Goal: Transaction & Acquisition: Purchase product/service

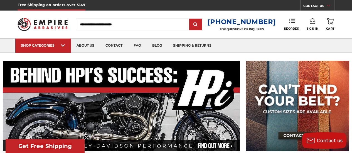
click at [316, 30] on span "Sign In" at bounding box center [313, 29] width 12 height 4
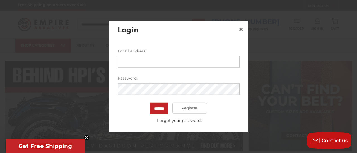
click at [145, 64] on input "Email Address:" at bounding box center [179, 62] width 122 height 12
type input "**********"
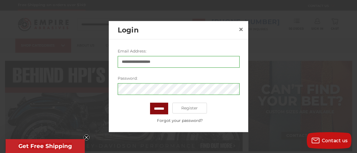
click at [156, 106] on input "*******" at bounding box center [159, 109] width 18 height 12
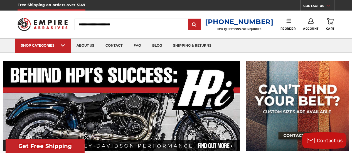
click at [287, 28] on span "Reorder" at bounding box center [288, 29] width 15 height 4
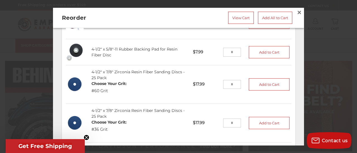
scroll to position [195, 0]
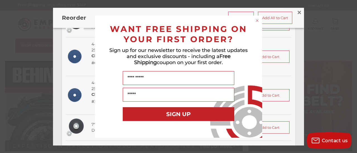
click at [256, 21] on icon "Close dialog" at bounding box center [257, 20] width 2 height 2
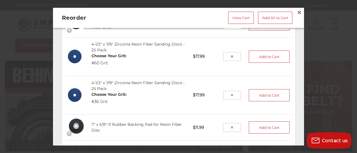
click at [157, 65] on div "4-1/2" x 7/8" Zirconia Resin Fiber Sanding Discs - 25 Pack Choose Your Grit: #6…" at bounding box center [137, 57] width 101 height 38
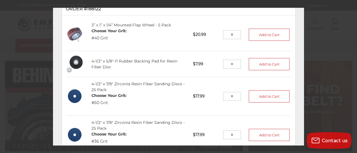
scroll to position [87, 0]
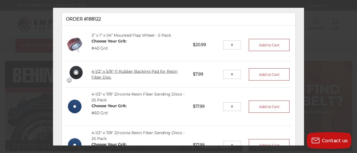
click at [164, 69] on link "4-1/2" x 5/8"-11 Rubber Backing Pad for Resin Fiber Disc" at bounding box center [134, 74] width 86 height 11
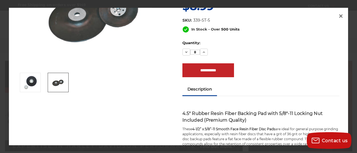
scroll to position [3, 0]
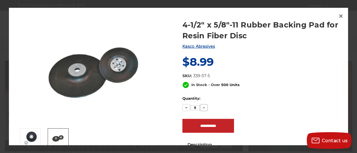
click at [201, 107] on icon at bounding box center [203, 108] width 4 height 4
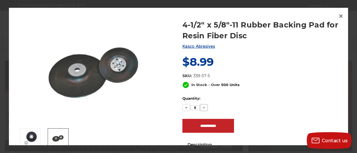
click at [201, 107] on icon at bounding box center [203, 108] width 4 height 4
type input "**"
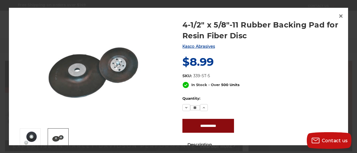
click at [204, 127] on input "**********" at bounding box center [208, 126] width 52 height 14
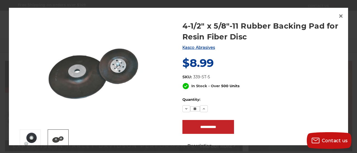
scroll to position [0, 0]
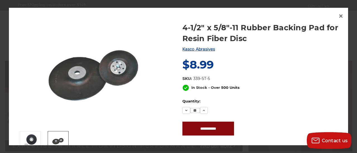
click at [194, 132] on input "**********" at bounding box center [208, 129] width 52 height 14
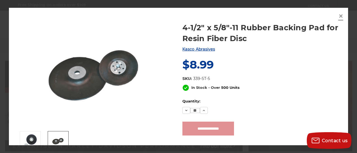
type input "**********"
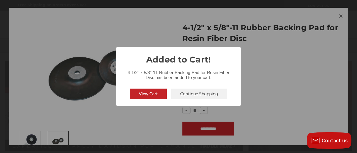
click at [339, 16] on div "× Added to Cart! 4-1/2" x 5/8"-11 Rubber Backing Pad for Resin Fiber Disc has b…" at bounding box center [178, 76] width 357 height 153
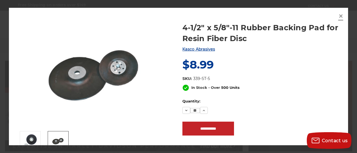
click at [340, 14] on span "×" at bounding box center [340, 16] width 5 height 11
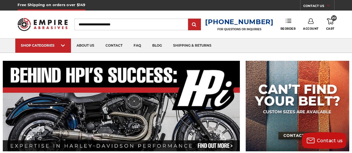
click at [291, 26] on link "Reorder" at bounding box center [288, 24] width 15 height 12
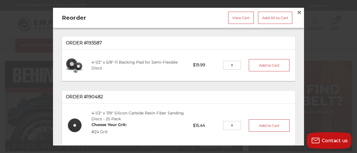
click at [44, 35] on div at bounding box center [178, 76] width 357 height 153
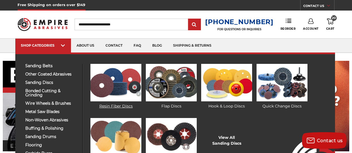
click at [103, 92] on img at bounding box center [116, 83] width 51 height 38
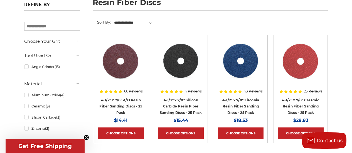
scroll to position [111, 0]
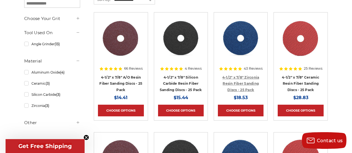
click at [251, 90] on link "4-1/2" x 7/8" Zirconia Resin Fiber Sanding Discs - 25 Pack" at bounding box center [241, 83] width 37 height 17
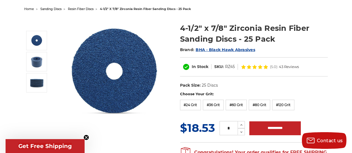
scroll to position [84, 0]
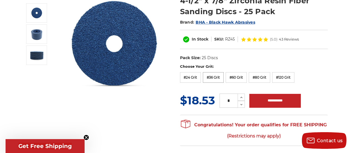
click at [216, 78] on label "#36 Grit" at bounding box center [213, 77] width 21 height 11
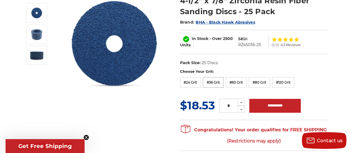
click at [211, 80] on label "#36 Grit" at bounding box center [213, 82] width 21 height 11
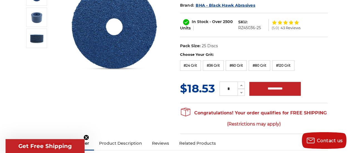
scroll to position [111, 0]
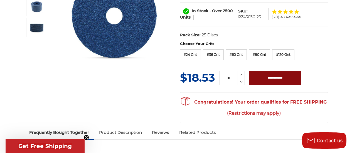
click at [269, 78] on input "**********" at bounding box center [276, 78] width 52 height 14
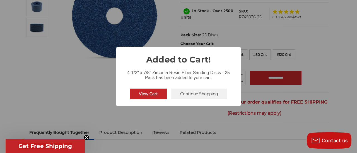
click at [204, 94] on button "Continue Shopping" at bounding box center [199, 94] width 56 height 11
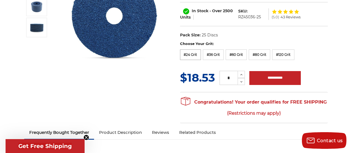
click at [189, 55] on label "#24 Grit" at bounding box center [190, 55] width 21 height 11
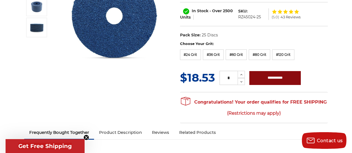
click at [270, 79] on input "**********" at bounding box center [276, 78] width 52 height 14
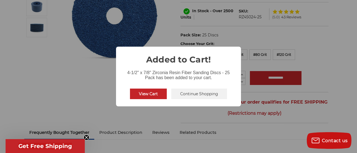
click at [194, 93] on button "Continue Shopping" at bounding box center [199, 94] width 56 height 11
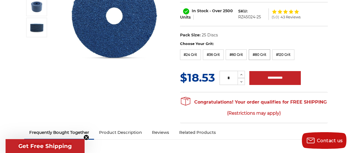
click at [258, 53] on label "#80 Grit" at bounding box center [259, 55] width 21 height 11
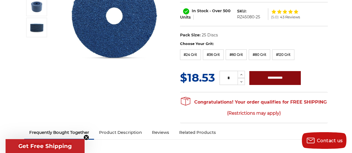
click at [270, 79] on input "**********" at bounding box center [276, 78] width 52 height 14
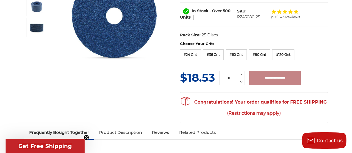
type input "**********"
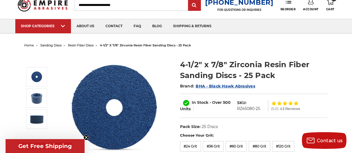
scroll to position [0, 0]
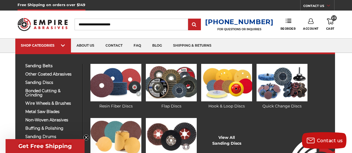
click at [167, 137] on img at bounding box center [171, 137] width 51 height 38
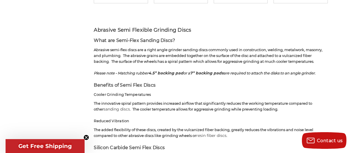
scroll to position [279, 0]
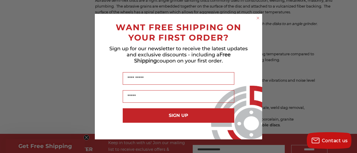
click at [258, 18] on icon "Close dialog" at bounding box center [258, 18] width 2 height 2
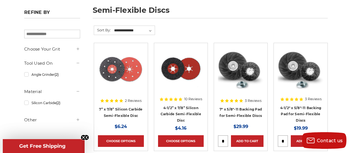
scroll to position [111, 0]
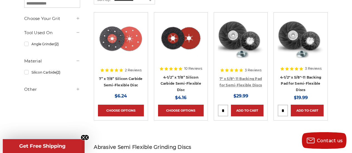
click at [243, 85] on link "7" x 5/8"-11 Backing Pad for Semi-Flexible Discs" at bounding box center [241, 82] width 42 height 11
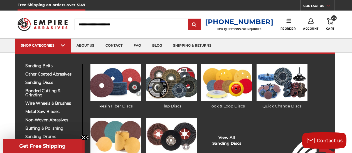
click at [122, 91] on img at bounding box center [116, 83] width 51 height 38
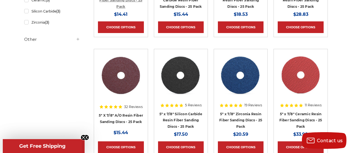
scroll to position [84, 0]
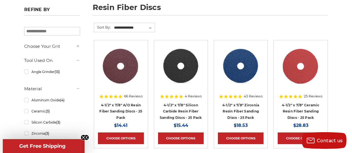
click at [134, 59] on img at bounding box center [121, 66] width 46 height 45
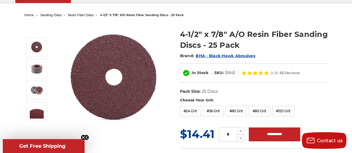
scroll to position [28, 0]
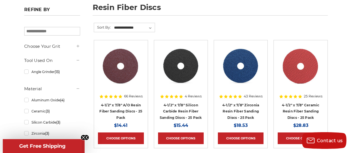
click at [184, 73] on img at bounding box center [181, 66] width 46 height 45
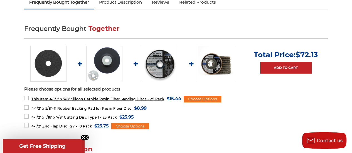
scroll to position [223, 0]
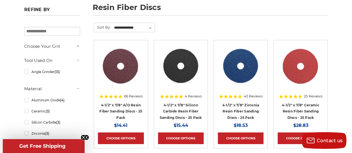
click at [121, 72] on img at bounding box center [121, 66] width 46 height 45
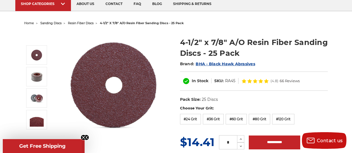
scroll to position [84, 0]
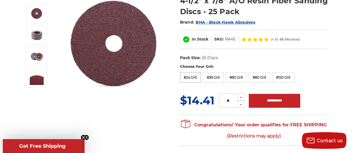
click at [192, 78] on label "#24 Grit" at bounding box center [190, 77] width 21 height 11
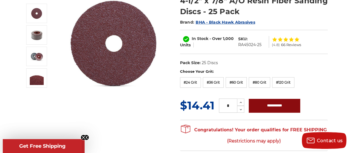
click at [271, 105] on input "**********" at bounding box center [275, 106] width 52 height 14
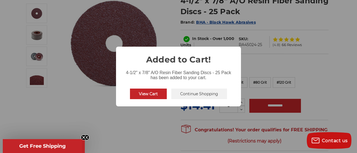
click at [211, 96] on button "Continue Shopping" at bounding box center [199, 94] width 56 height 11
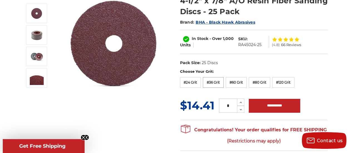
click at [216, 83] on label "#36 Grit" at bounding box center [213, 82] width 21 height 11
click at [277, 106] on input "**********" at bounding box center [275, 106] width 52 height 14
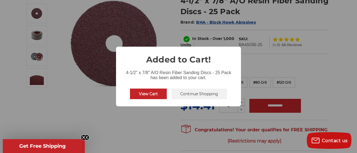
click at [204, 96] on button "Continue Shopping" at bounding box center [199, 94] width 56 height 11
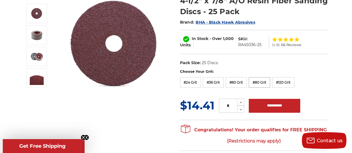
click at [261, 83] on label "#80 Grit" at bounding box center [259, 82] width 21 height 11
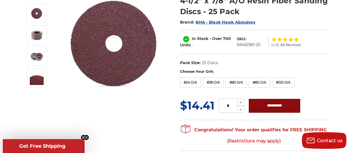
click at [272, 105] on input "**********" at bounding box center [275, 106] width 52 height 14
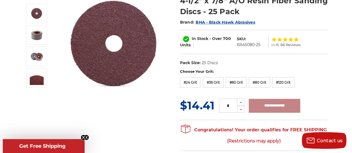
type input "**********"
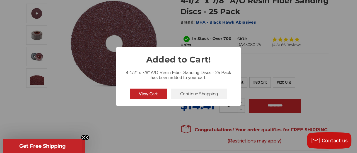
click at [184, 95] on button "Continue Shopping" at bounding box center [199, 94] width 56 height 11
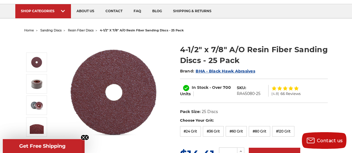
scroll to position [28, 0]
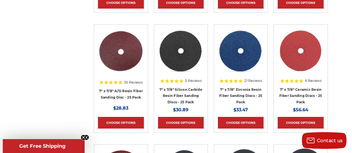
scroll to position [362, 0]
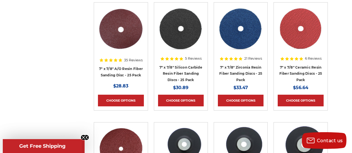
click at [129, 39] on img at bounding box center [121, 28] width 46 height 45
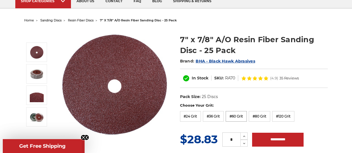
scroll to position [56, 0]
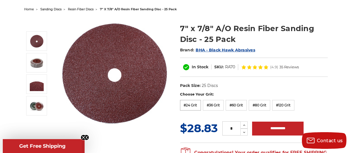
click at [192, 106] on label "#24 Grit" at bounding box center [190, 105] width 21 height 11
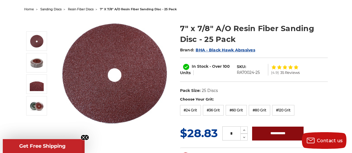
click at [275, 135] on input "**********" at bounding box center [278, 134] width 52 height 14
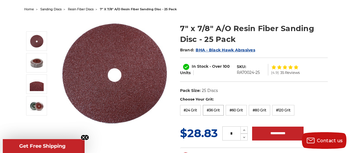
click at [211, 110] on label "#36 Grit" at bounding box center [213, 110] width 21 height 11
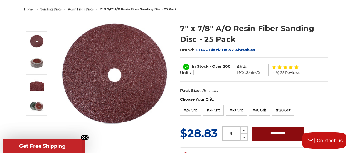
click at [275, 135] on input "**********" at bounding box center [278, 134] width 52 height 14
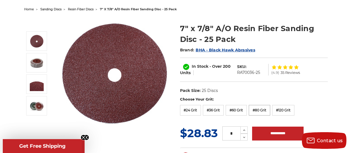
click at [256, 110] on label "#80 Grit" at bounding box center [259, 110] width 21 height 11
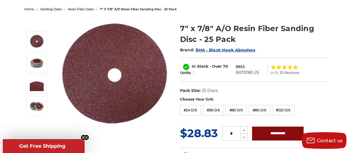
click at [271, 133] on input "**********" at bounding box center [278, 134] width 52 height 14
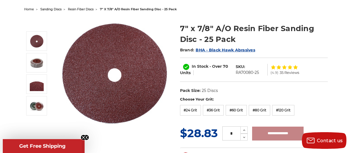
type input "**********"
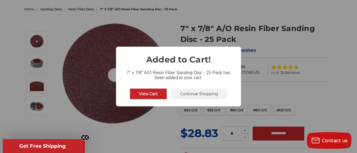
click at [200, 95] on button "Continue Shopping" at bounding box center [199, 94] width 56 height 11
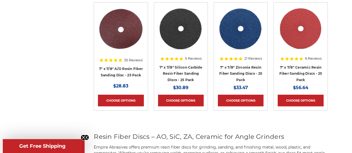
click at [236, 39] on img at bounding box center [241, 28] width 46 height 45
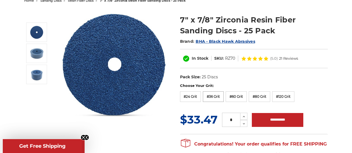
scroll to position [84, 0]
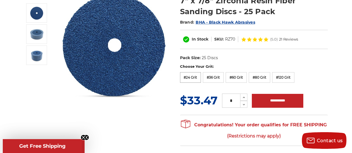
click at [195, 76] on label "#24 Grit" at bounding box center [190, 77] width 21 height 11
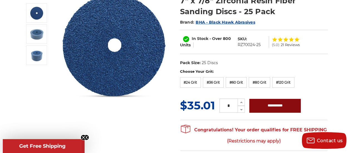
click at [272, 102] on input "**********" at bounding box center [276, 106] width 52 height 14
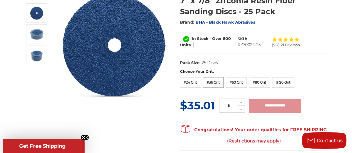
click at [217, 80] on label "#36 Grit" at bounding box center [213, 82] width 21 height 11
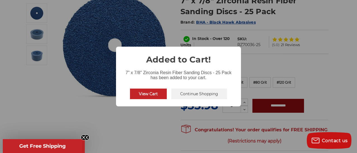
click at [279, 107] on div "× Added to Cart! 7" x 7/8" Zirconia Resin Fiber Sanding Discs - 25 Pack has bee…" at bounding box center [178, 76] width 357 height 153
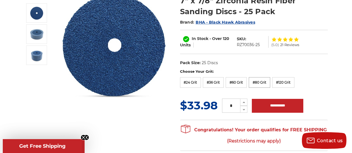
click at [261, 82] on label "#80 Grit" at bounding box center [259, 82] width 21 height 11
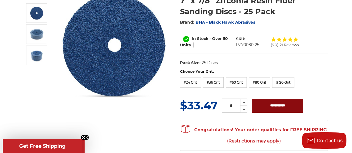
click at [274, 106] on input "**********" at bounding box center [278, 106] width 52 height 14
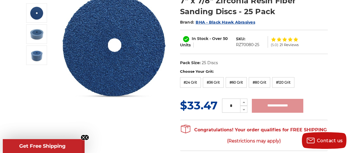
type input "**********"
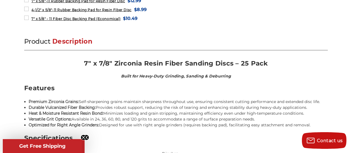
scroll to position [279, 0]
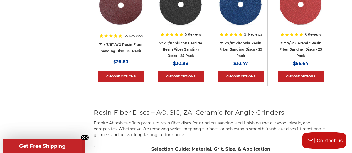
scroll to position [362, 0]
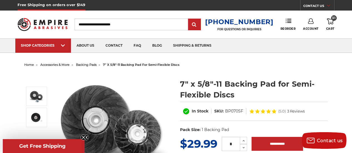
click at [332, 26] on link "31 Cart" at bounding box center [330, 24] width 8 height 12
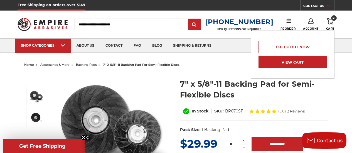
click at [301, 60] on link "View Cart" at bounding box center [293, 62] width 69 height 13
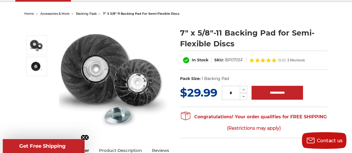
scroll to position [84, 0]
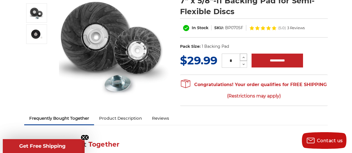
click at [244, 57] on use at bounding box center [244, 57] width 2 height 1
type input "*"
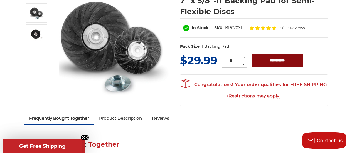
click at [282, 60] on input "**********" at bounding box center [278, 61] width 52 height 14
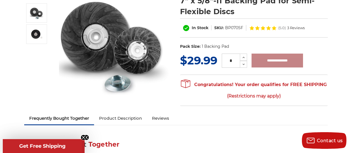
type input "**********"
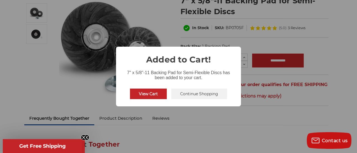
click at [197, 96] on button "Continue Shopping" at bounding box center [199, 94] width 56 height 11
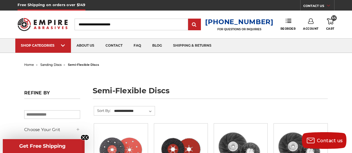
click at [135, 26] on input "Search" at bounding box center [131, 25] width 113 height 12
type input "*"
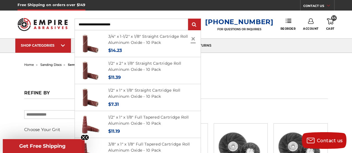
click at [192, 39] on span "×" at bounding box center [193, 38] width 5 height 11
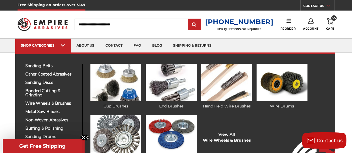
click at [118, 124] on img at bounding box center [116, 135] width 51 height 38
click at [126, 134] on img at bounding box center [116, 135] width 51 height 38
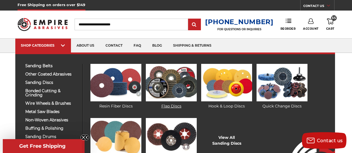
click at [188, 86] on img at bounding box center [171, 83] width 51 height 38
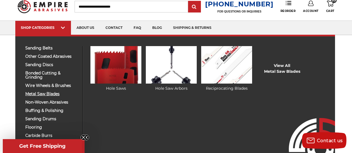
scroll to position [28, 0]
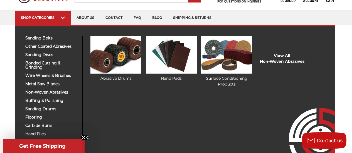
click at [41, 94] on span "non-woven abrasives" at bounding box center [51, 93] width 53 height 4
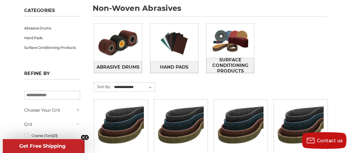
scroll to position [84, 0]
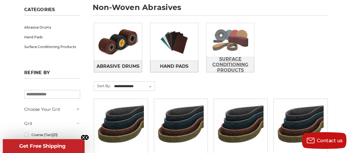
click at [232, 67] on span "Surface Conditioning Products" at bounding box center [230, 65] width 47 height 21
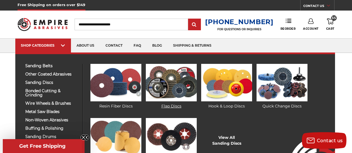
click at [170, 93] on img at bounding box center [171, 83] width 51 height 38
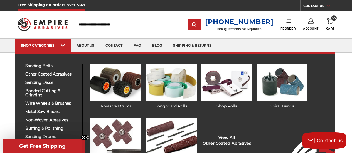
click at [235, 88] on img at bounding box center [226, 83] width 51 height 38
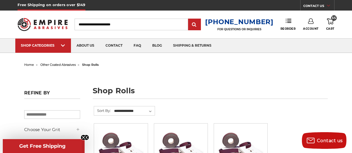
click at [121, 26] on input "Search" at bounding box center [131, 25] width 113 height 12
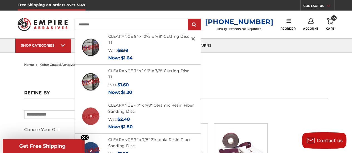
type input "*********"
click at [189, 19] on input "submit" at bounding box center [194, 24] width 11 height 11
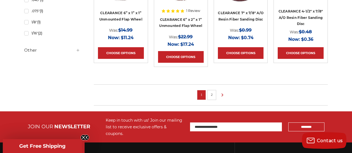
scroll to position [446, 0]
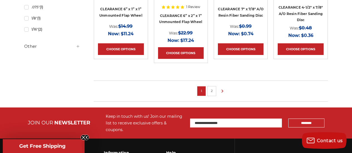
click at [213, 92] on link "2" at bounding box center [212, 91] width 6 height 6
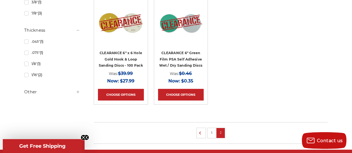
scroll to position [446, 0]
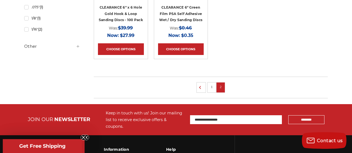
click at [211, 88] on link "1" at bounding box center [212, 87] width 6 height 6
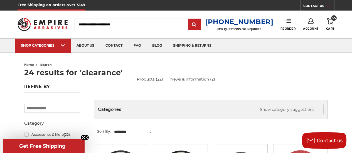
click at [329, 28] on span "Cart" at bounding box center [330, 29] width 8 height 4
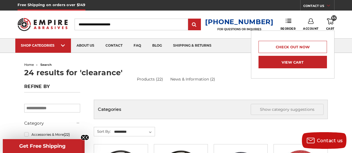
click at [291, 61] on link "View Cart" at bounding box center [293, 62] width 69 height 13
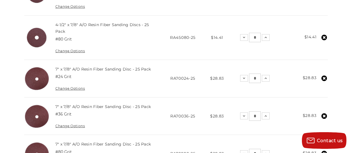
scroll to position [501, 0]
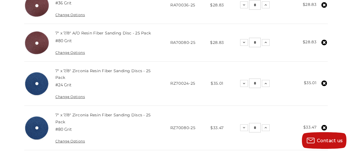
click at [326, 82] on use at bounding box center [325, 84] width 6 height 6
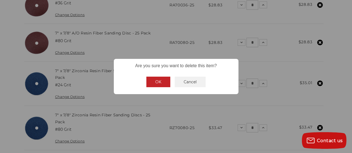
scroll to position [501, 0]
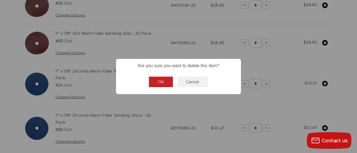
click at [196, 82] on button "Cancel" at bounding box center [192, 82] width 31 height 11
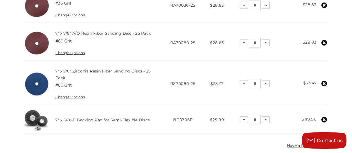
click at [324, 81] on icon at bounding box center [325, 84] width 6 height 6
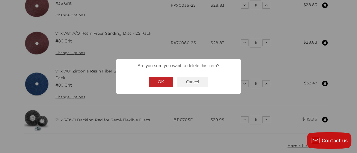
click at [160, 82] on button "OK" at bounding box center [161, 82] width 24 height 11
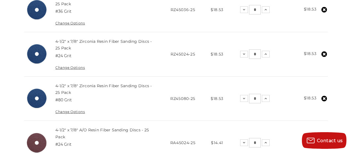
scroll to position [195, 0]
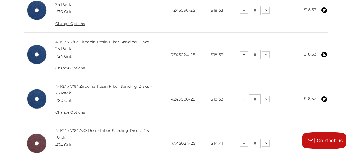
click at [323, 98] on icon at bounding box center [325, 100] width 6 height 6
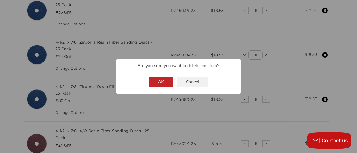
click at [164, 81] on button "OK" at bounding box center [161, 82] width 24 height 11
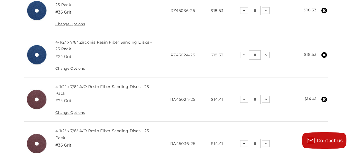
click at [325, 55] on icon at bounding box center [325, 55] width 6 height 6
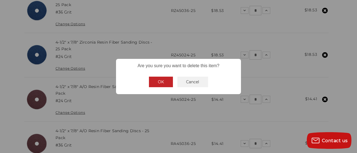
click at [167, 80] on button "OK" at bounding box center [161, 82] width 24 height 11
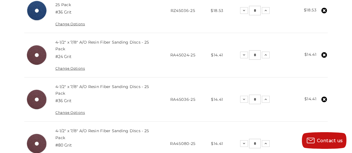
click at [326, 11] on use at bounding box center [325, 11] width 6 height 6
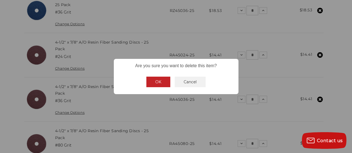
scroll to position [194, 0]
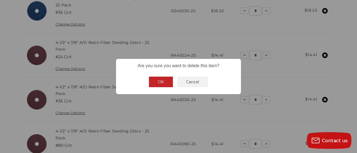
click at [163, 83] on button "OK" at bounding box center [161, 82] width 24 height 11
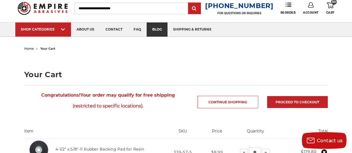
scroll to position [0, 0]
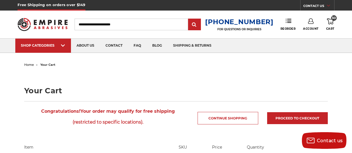
click at [111, 25] on input "Search" at bounding box center [131, 25] width 113 height 12
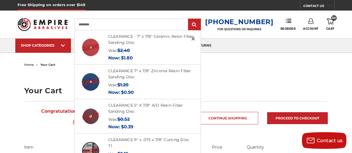
type input "*********"
click at [189, 19] on input "submit" at bounding box center [194, 24] width 11 height 11
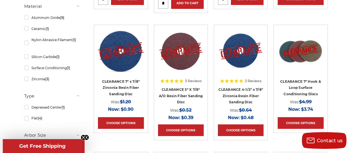
scroll to position [251, 0]
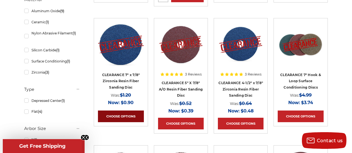
click at [119, 118] on link "Choose Options" at bounding box center [121, 117] width 46 height 12
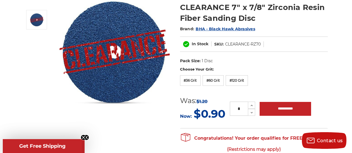
scroll to position [84, 0]
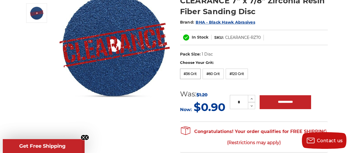
click at [192, 73] on label "#36 Grit" at bounding box center [190, 74] width 21 height 11
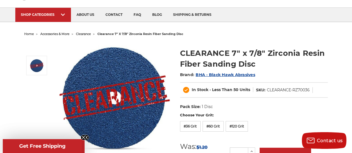
scroll to position [0, 0]
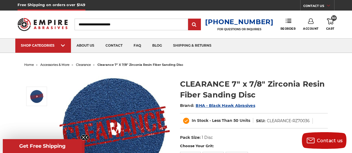
click at [94, 28] on input "Search" at bounding box center [131, 25] width 113 height 12
click at [113, 26] on input "Search" at bounding box center [131, 25] width 113 height 12
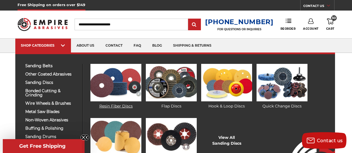
click at [105, 85] on img at bounding box center [116, 83] width 51 height 38
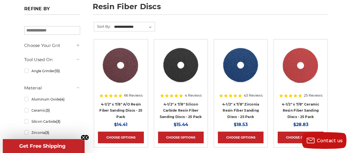
scroll to position [111, 0]
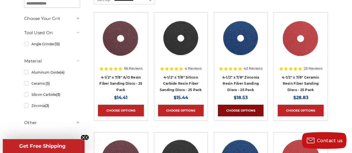
click at [243, 109] on link "Choose Options" at bounding box center [241, 111] width 46 height 12
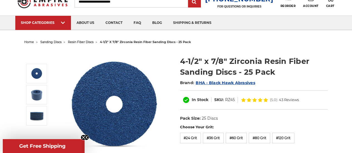
scroll to position [56, 0]
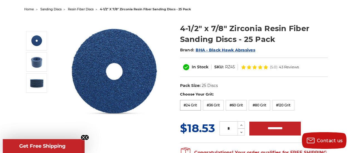
click at [190, 105] on label "#24 Grit" at bounding box center [190, 105] width 21 height 11
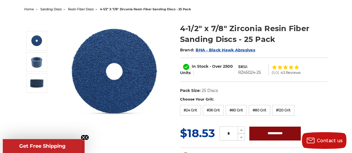
click at [276, 132] on input "**********" at bounding box center [276, 134] width 52 height 14
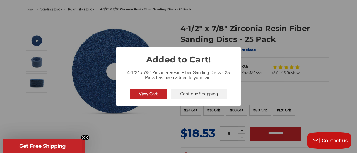
click at [206, 91] on button "Continue Shopping" at bounding box center [199, 94] width 56 height 11
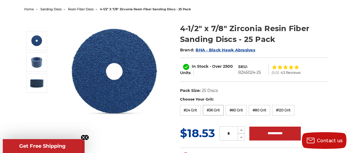
click at [215, 111] on label "#36 Grit" at bounding box center [213, 110] width 21 height 11
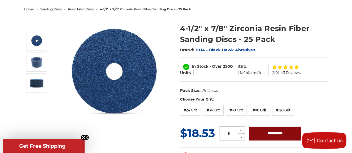
click at [278, 134] on input "**********" at bounding box center [276, 134] width 52 height 14
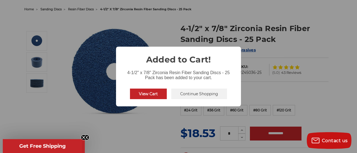
click at [193, 92] on button "Continue Shopping" at bounding box center [199, 94] width 56 height 11
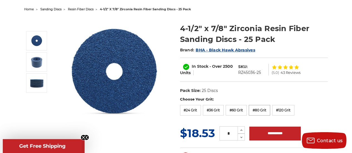
click at [252, 106] on label "#80 Grit" at bounding box center [259, 110] width 21 height 11
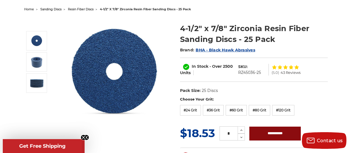
click at [271, 135] on input "**********" at bounding box center [276, 134] width 52 height 14
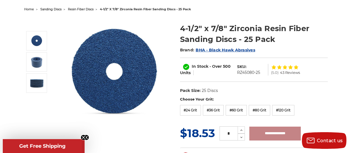
type input "**********"
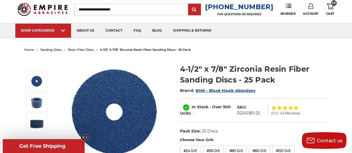
scroll to position [0, 0]
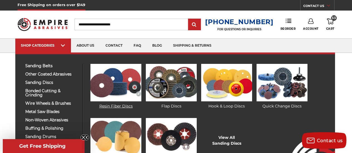
click at [117, 87] on img at bounding box center [116, 83] width 51 height 38
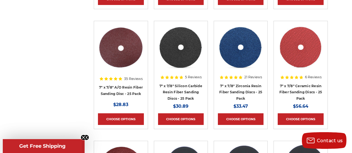
scroll to position [334, 0]
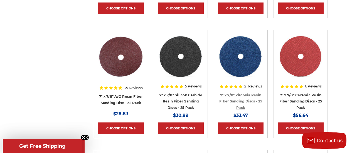
click at [228, 97] on link "7" x 7/8" Zirconia Resin Fiber Sanding Discs - 25 Pack" at bounding box center [240, 101] width 43 height 17
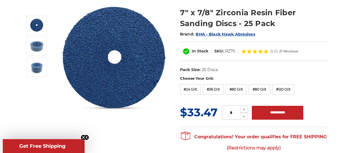
scroll to position [84, 0]
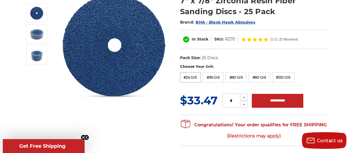
click at [196, 76] on label "#24 Grit" at bounding box center [190, 77] width 21 height 11
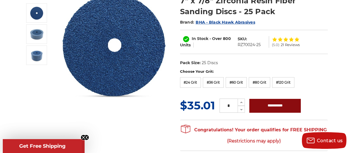
click at [277, 103] on input "**********" at bounding box center [276, 106] width 52 height 14
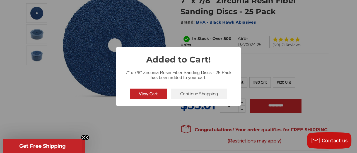
click at [185, 94] on button "Continue Shopping" at bounding box center [199, 94] width 56 height 11
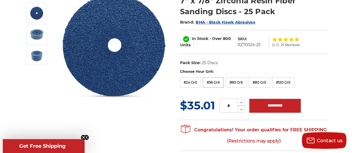
click at [215, 83] on label "#36 Grit" at bounding box center [213, 82] width 21 height 11
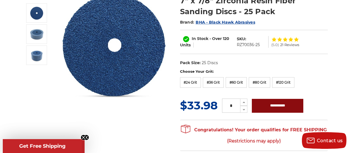
click at [267, 104] on input "**********" at bounding box center [278, 106] width 52 height 14
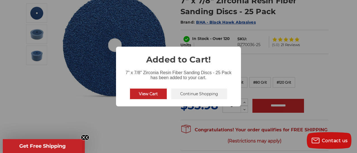
click at [189, 93] on button "Continue Shopping" at bounding box center [199, 94] width 56 height 11
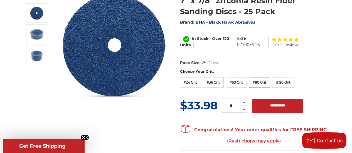
click at [257, 82] on label "#80 Grit" at bounding box center [259, 82] width 21 height 11
click at [270, 105] on input "**********" at bounding box center [278, 106] width 52 height 14
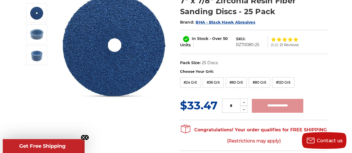
type input "**********"
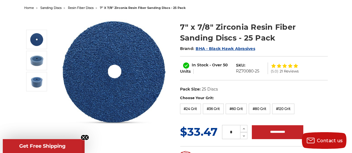
scroll to position [0, 0]
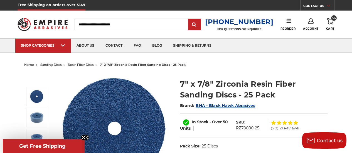
click at [331, 28] on span "Cart" at bounding box center [330, 29] width 8 height 4
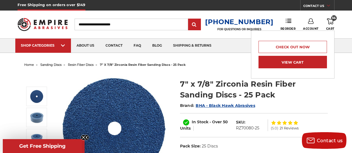
click at [299, 64] on link "View Cart" at bounding box center [293, 62] width 69 height 13
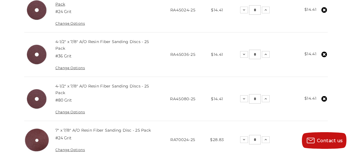
scroll to position [167, 0]
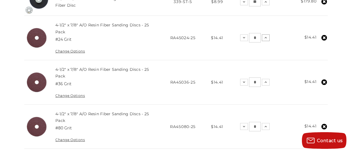
click at [267, 37] on icon at bounding box center [266, 38] width 4 height 4
click at [267, 38] on icon at bounding box center [266, 38] width 4 height 4
click at [267, 37] on icon at bounding box center [266, 38] width 4 height 4
click at [265, 82] on use at bounding box center [266, 82] width 2 height 1
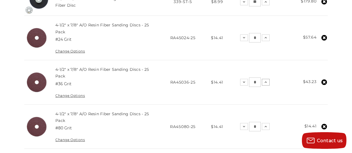
click at [266, 82] on use at bounding box center [266, 82] width 2 height 1
click at [266, 127] on icon at bounding box center [266, 127] width 4 height 4
click at [267, 127] on icon at bounding box center [266, 127] width 4 height 4
click at [268, 125] on icon at bounding box center [266, 127] width 4 height 4
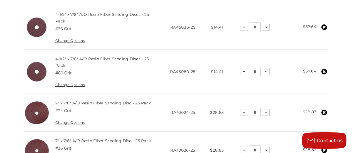
scroll to position [251, 0]
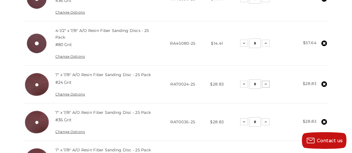
click at [267, 84] on use at bounding box center [266, 84] width 2 height 1
click at [266, 121] on icon at bounding box center [266, 122] width 4 height 4
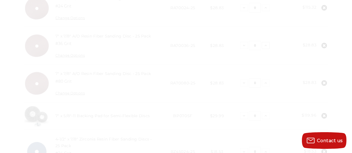
scroll to position [334, 0]
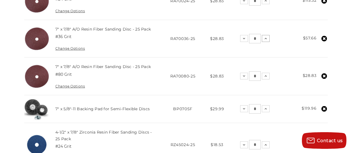
click at [266, 38] on use at bounding box center [266, 38] width 2 height 1
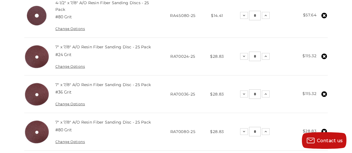
scroll to position [306, 0]
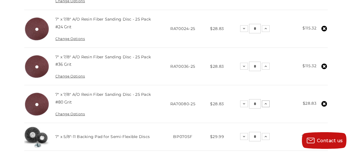
click at [266, 103] on icon at bounding box center [266, 104] width 4 height 4
click at [266, 104] on icon at bounding box center [266, 104] width 4 height 4
click at [267, 103] on use at bounding box center [266, 103] width 2 height 1
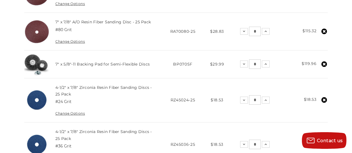
scroll to position [390, 0]
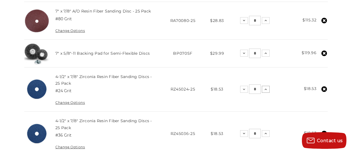
click at [265, 87] on icon at bounding box center [266, 89] width 4 height 4
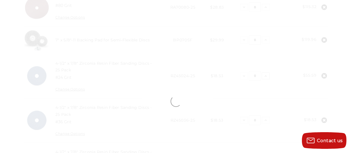
scroll to position [446, 0]
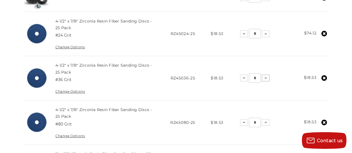
click at [265, 76] on icon at bounding box center [266, 78] width 4 height 4
click at [266, 78] on icon at bounding box center [266, 78] width 4 height 4
click at [267, 76] on icon at bounding box center [266, 78] width 4 height 4
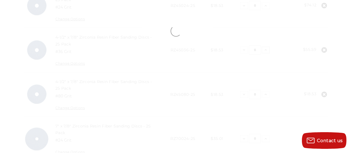
scroll to position [501, 0]
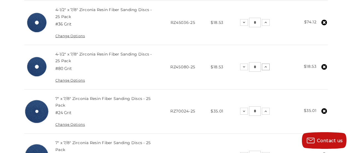
click at [268, 65] on icon at bounding box center [266, 67] width 4 height 4
click at [267, 109] on icon at bounding box center [266, 111] width 4 height 4
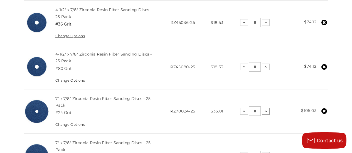
click at [267, 109] on icon at bounding box center [266, 111] width 4 height 4
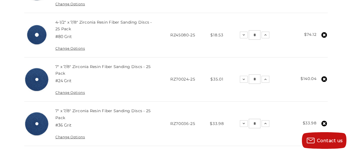
scroll to position [557, 0]
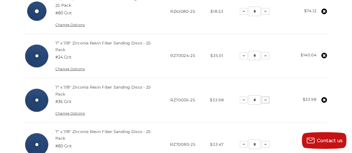
click at [265, 97] on button "Increase Quantity:" at bounding box center [266, 100] width 8 height 7
click at [265, 99] on icon at bounding box center [266, 100] width 4 height 4
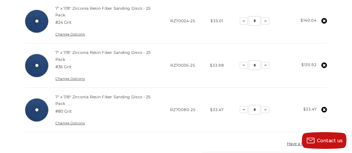
scroll to position [613, 0]
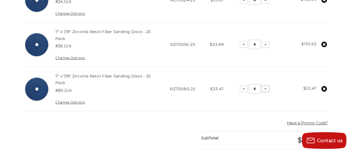
click at [265, 87] on icon at bounding box center [266, 89] width 4 height 4
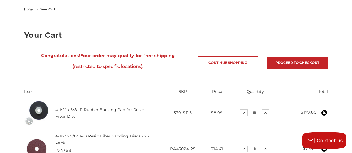
scroll to position [0, 0]
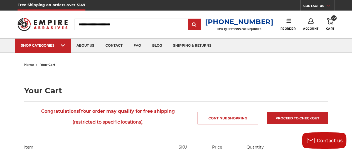
click at [328, 29] on span "Cart" at bounding box center [330, 29] width 8 height 4
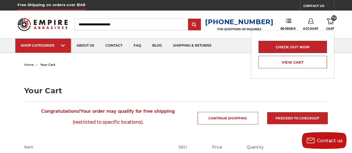
click at [295, 47] on link "Check out now" at bounding box center [293, 47] width 69 height 12
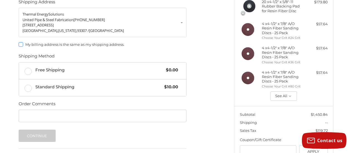
scroll to position [90, 0]
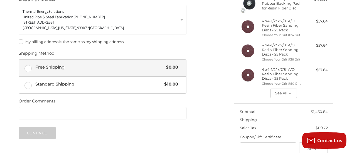
click at [30, 69] on label "Free Shipping $0.00" at bounding box center [102, 68] width 167 height 17
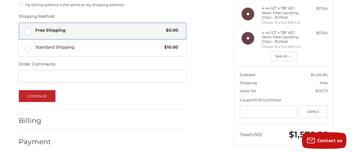
scroll to position [131, 0]
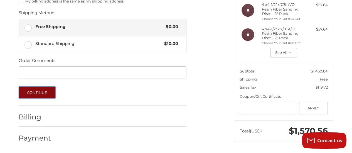
click at [33, 94] on button "Continue" at bounding box center [37, 93] width 37 height 12
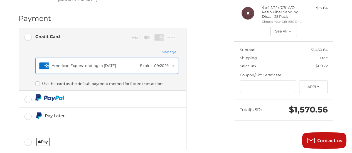
scroll to position [203, 0]
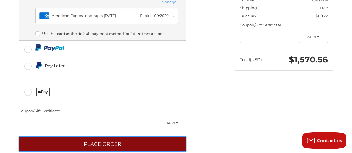
click at [100, 137] on button "Place Order" at bounding box center [103, 144] width 168 height 15
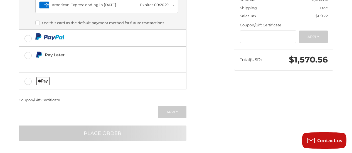
scroll to position [45, 0]
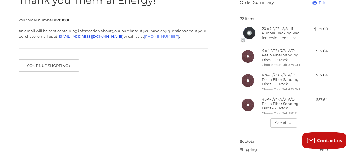
scroll to position [25, 0]
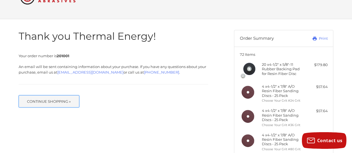
click at [51, 101] on button "Continue Shopping »" at bounding box center [49, 102] width 61 height 12
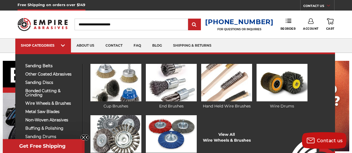
click at [118, 134] on img at bounding box center [116, 135] width 51 height 38
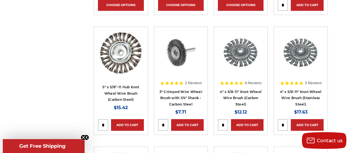
scroll to position [474, 0]
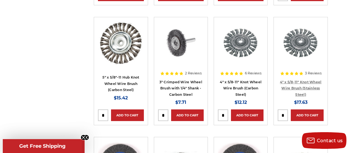
click at [304, 88] on link "4" x 5/8-11" Knot Wheel Wire Brush (Stainless Steel)" at bounding box center [301, 88] width 42 height 17
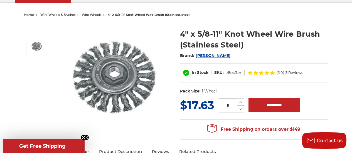
scroll to position [56, 0]
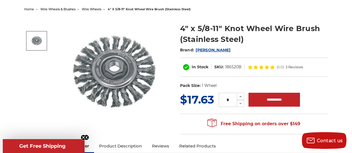
click at [35, 36] on img at bounding box center [37, 41] width 14 height 14
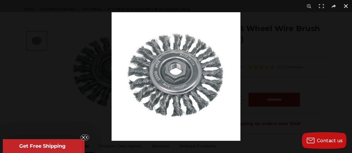
click at [292, 51] on div at bounding box center [288, 88] width 352 height 153
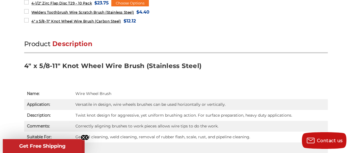
scroll to position [334, 0]
